Goal: Information Seeking & Learning: Check status

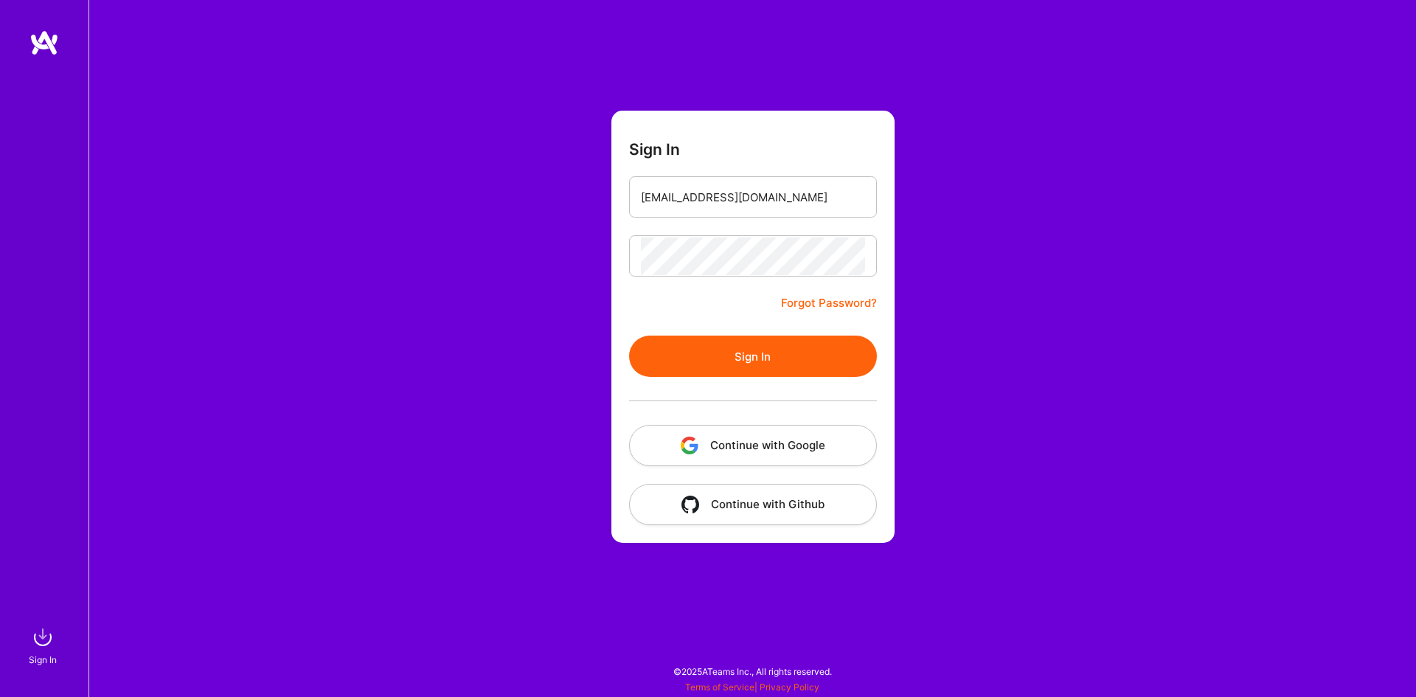
click at [748, 351] on button "Sign In" at bounding box center [753, 356] width 248 height 41
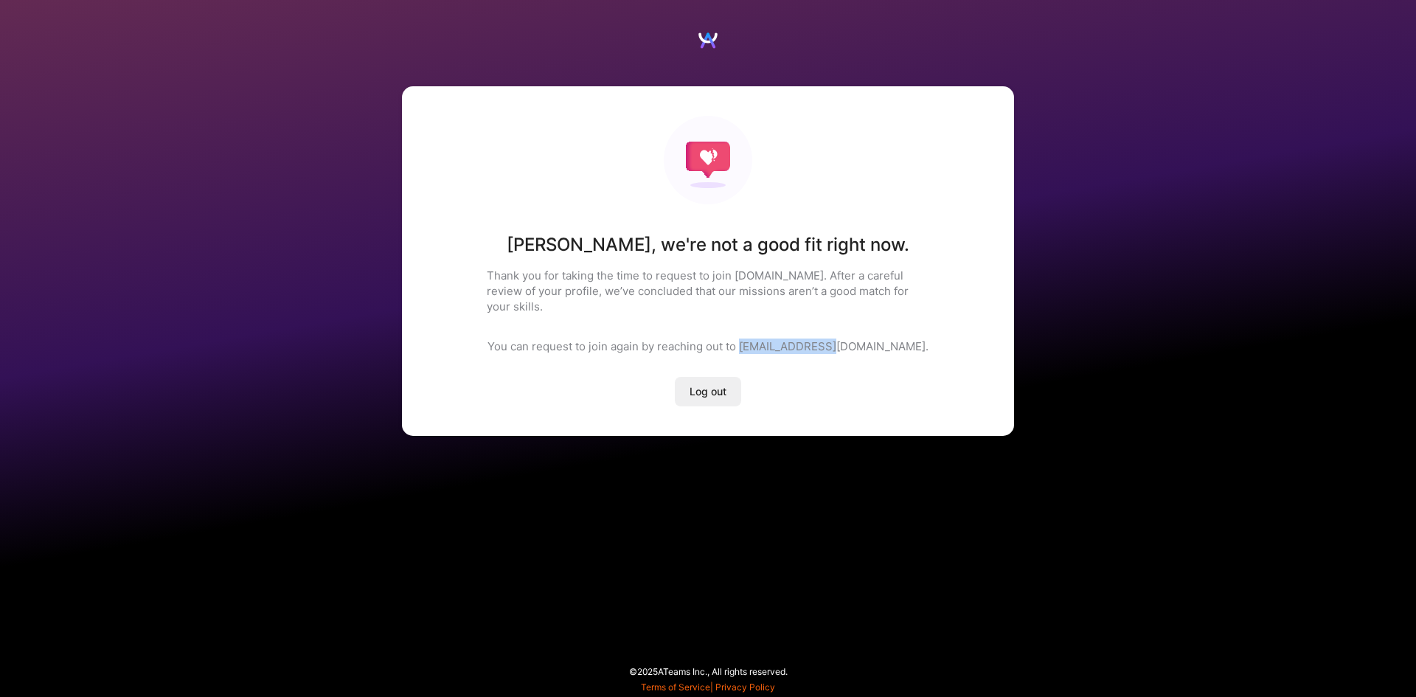
drag, startPoint x: 788, startPoint y: 328, endPoint x: 889, endPoint y: 329, distance: 101.8
click at [889, 329] on div "[PERSON_NAME] , we're not a good fit right now. Thank you for taking the time t…" at bounding box center [708, 261] width 612 height 350
copy p "[EMAIL_ADDRESS][DOMAIN_NAME]."
drag, startPoint x: 692, startPoint y: 217, endPoint x: 696, endPoint y: 188, distance: 29.0
click at [695, 212] on div "[PERSON_NAME] , we're not a good fit right now. Thank you for taking the time t…" at bounding box center [708, 261] width 612 height 350
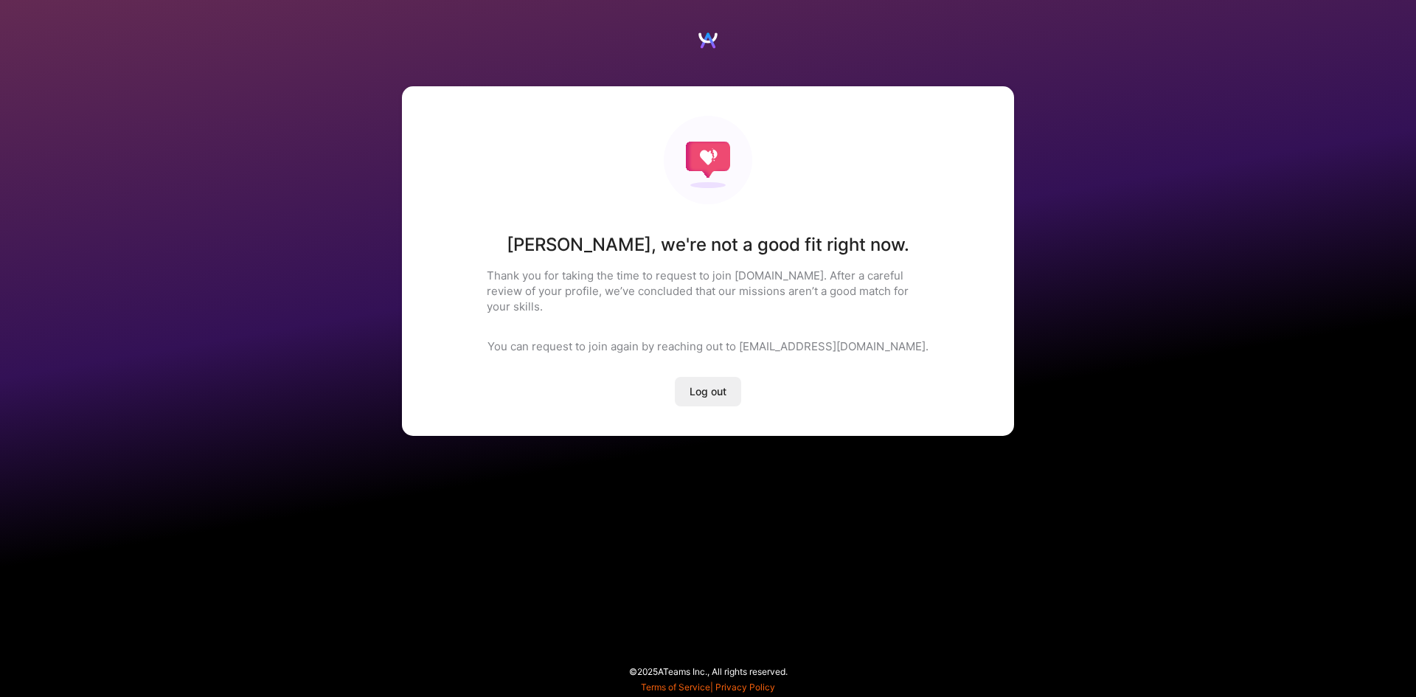
click at [703, 35] on img at bounding box center [708, 40] width 22 height 22
